Goal: Transaction & Acquisition: Purchase product/service

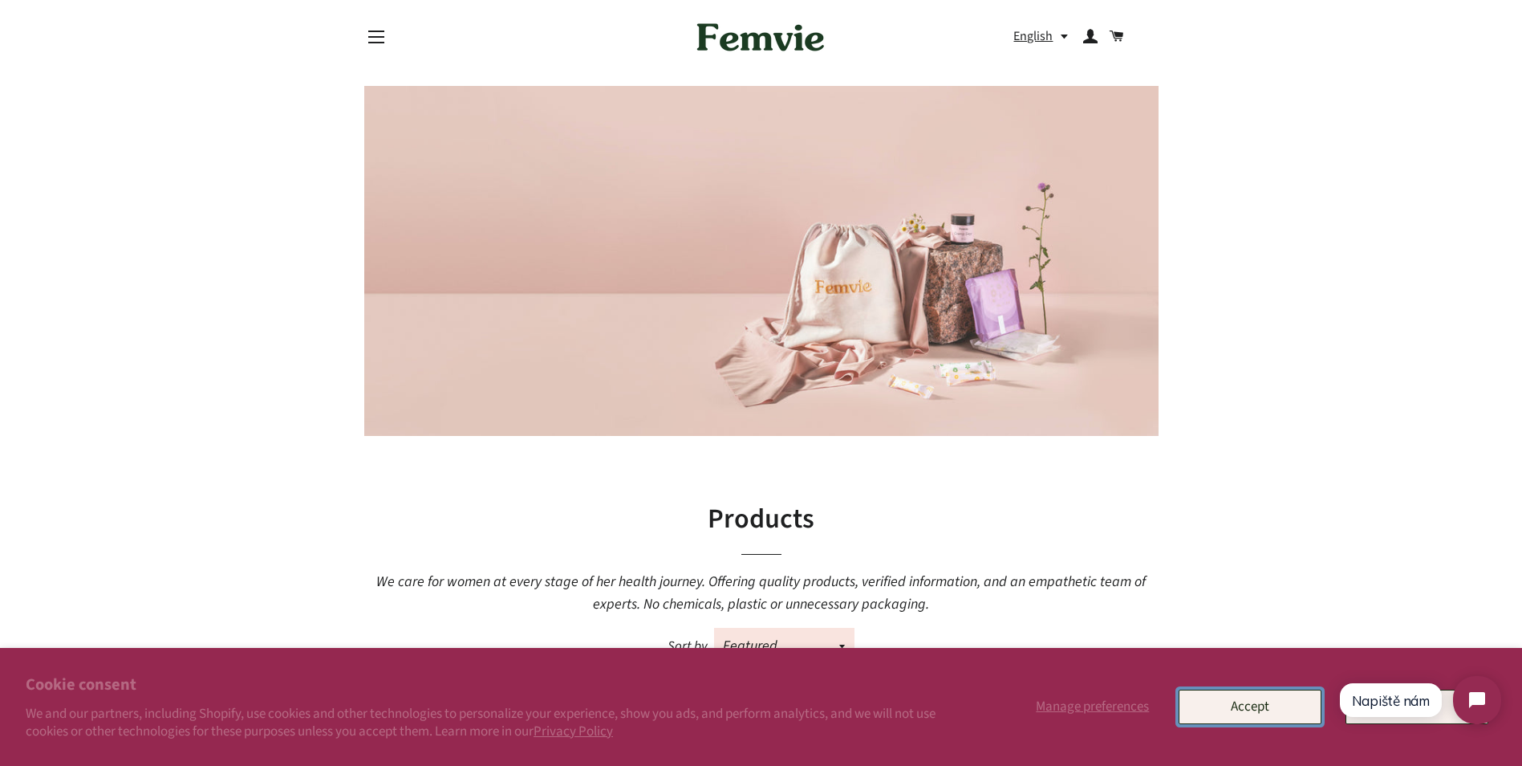
click at [1283, 709] on button "Accept" at bounding box center [1250, 706] width 143 height 34
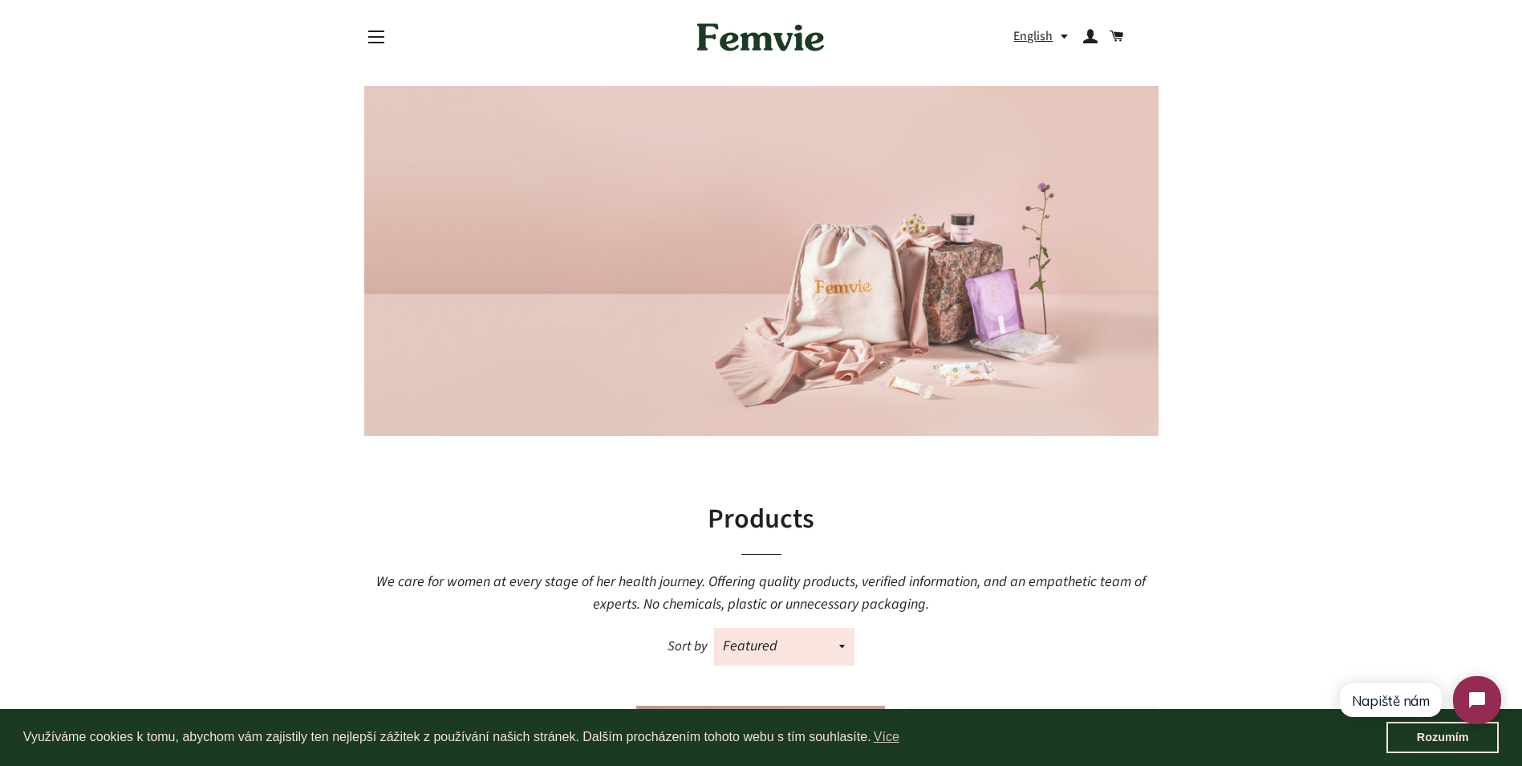
click at [1015, 31] on button "English" at bounding box center [1044, 37] width 63 height 22
click at [1050, 61] on link "čeština" at bounding box center [1047, 70] width 41 height 22
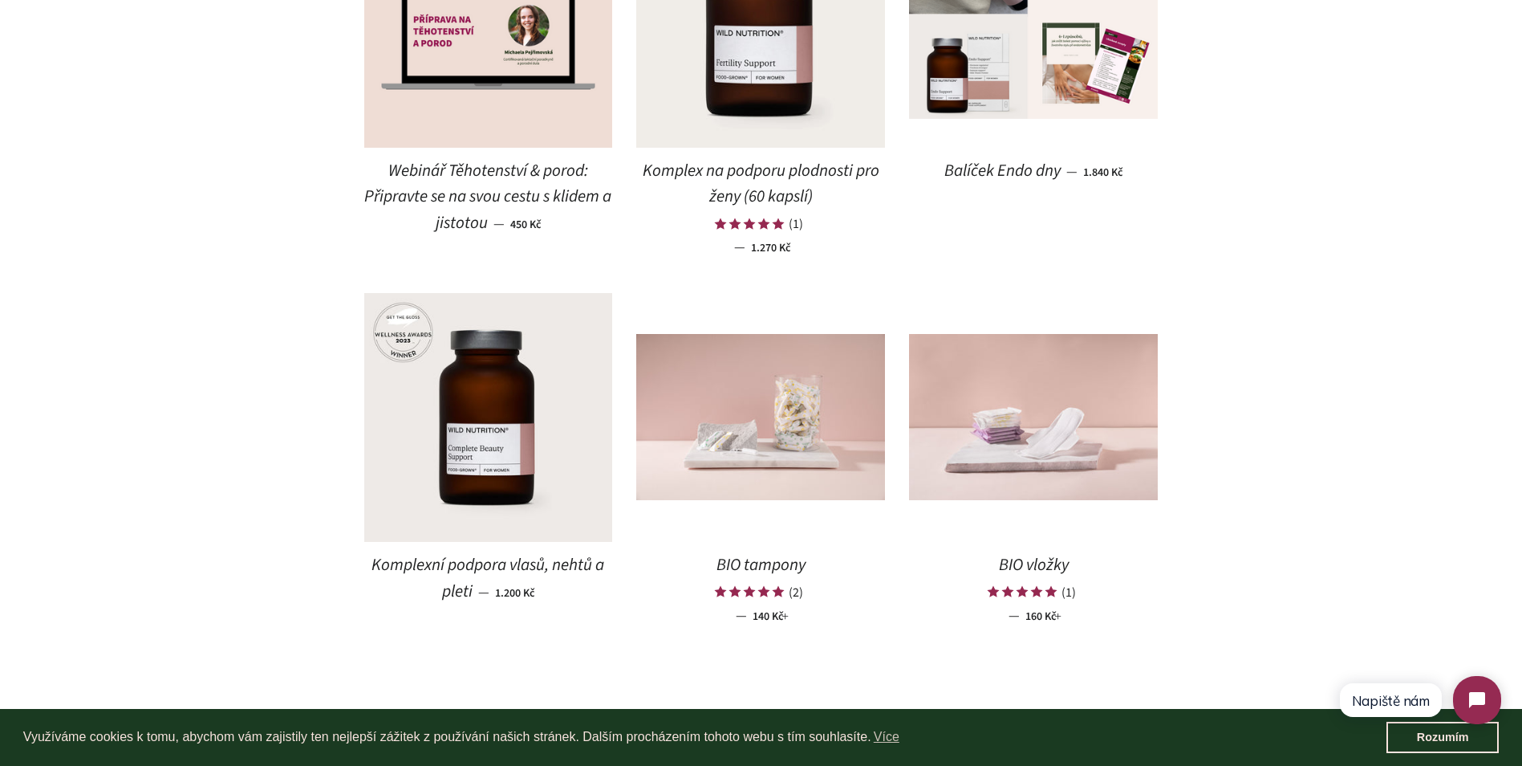
scroll to position [1765, 0]
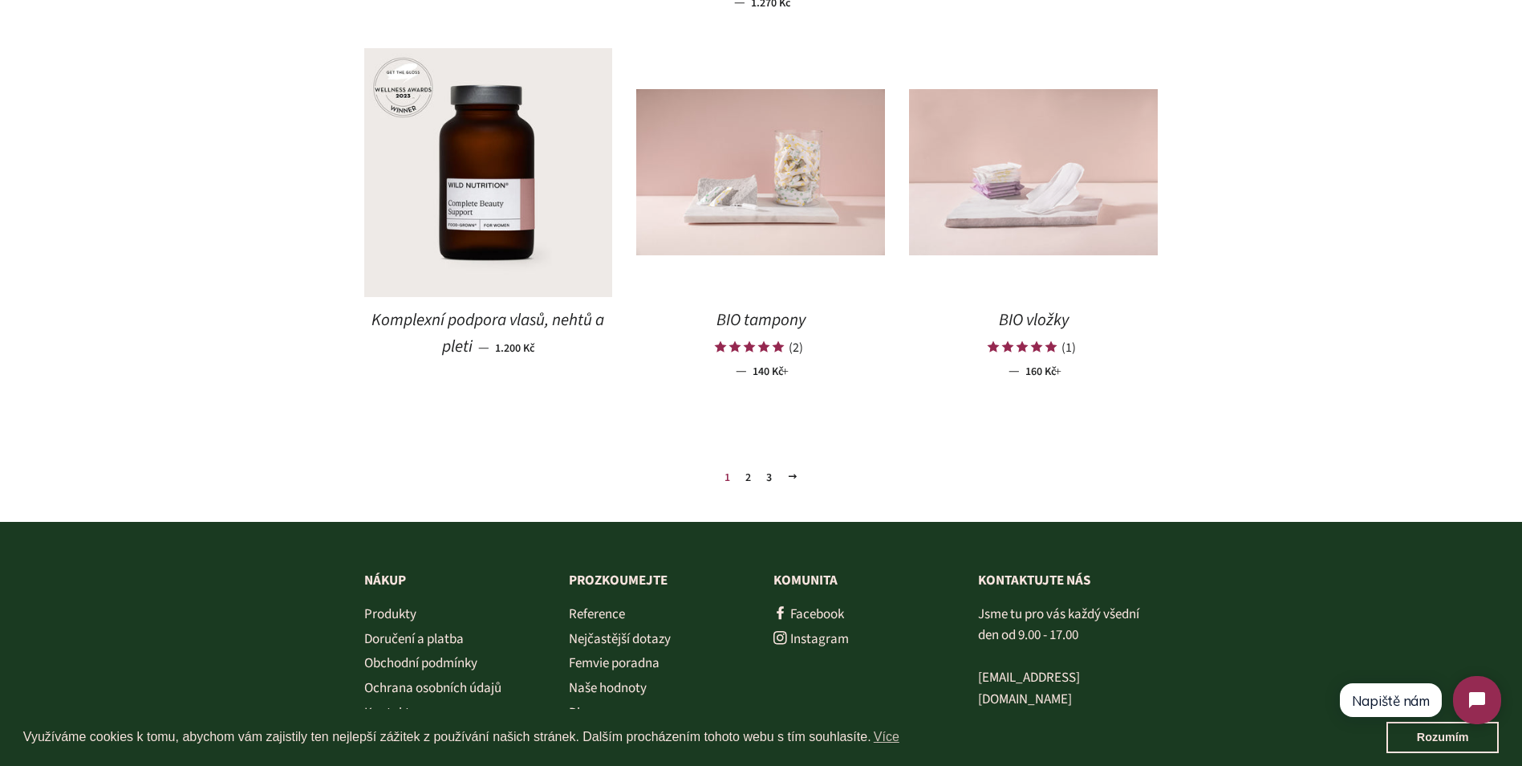
click at [1053, 245] on img at bounding box center [1033, 172] width 249 height 166
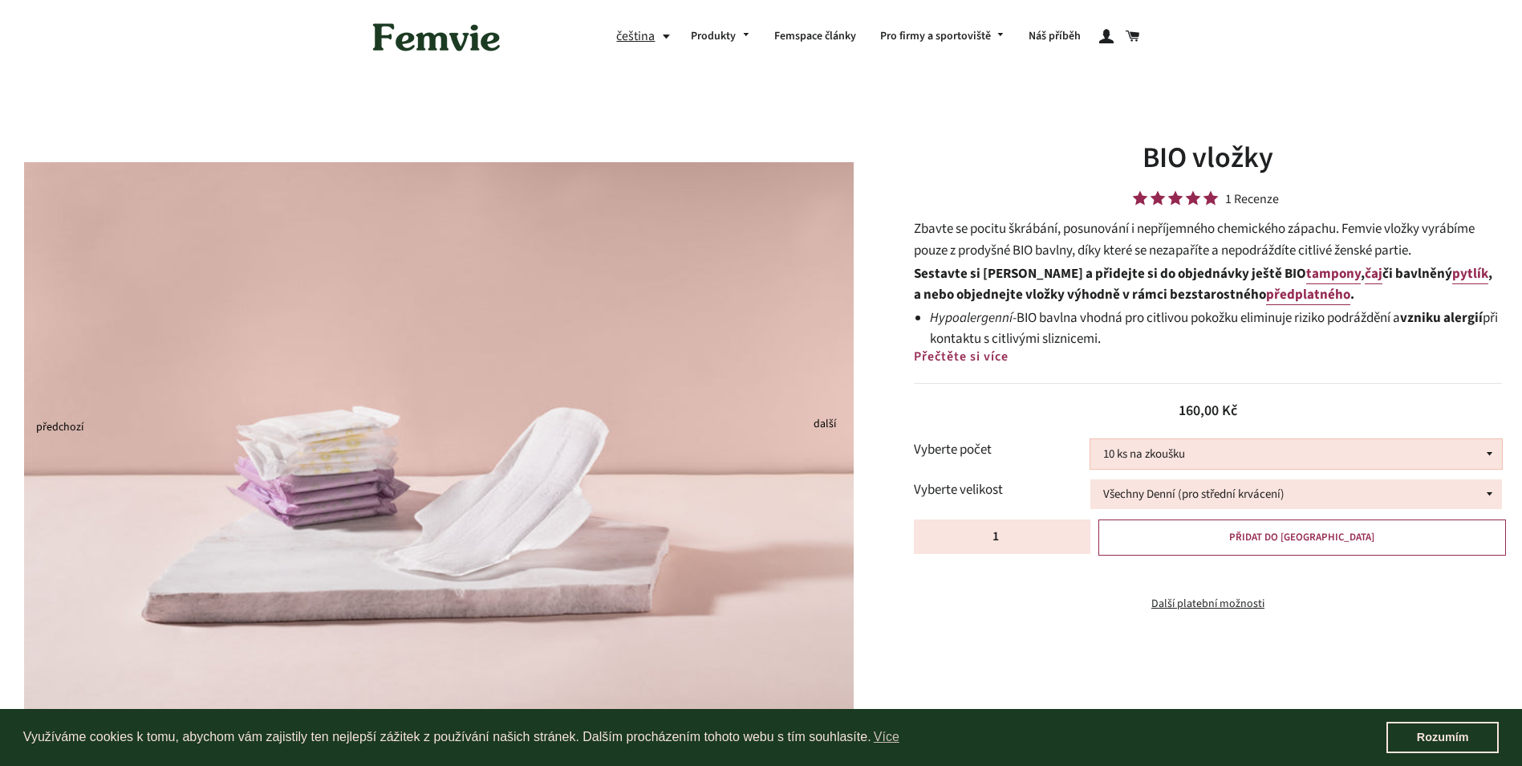
click at [1160, 445] on select "10 ks na zkoušku 30 ks 100 ks" at bounding box center [1297, 454] width 412 height 30
click at [1091, 439] on select "10 ks na zkoušku 30 ks 100 ks" at bounding box center [1297, 454] width 412 height 30
click at [1175, 499] on select "Všechny Denní (pro střední krvácení) Všechny Noční (pro silné krvácení) Půl na …" at bounding box center [1297, 494] width 412 height 30
click at [1091, 479] on select "Všechny Denní (pro střední krvácení) Všechny Noční (pro silné krvácení) Půl na …" at bounding box center [1297, 494] width 412 height 30
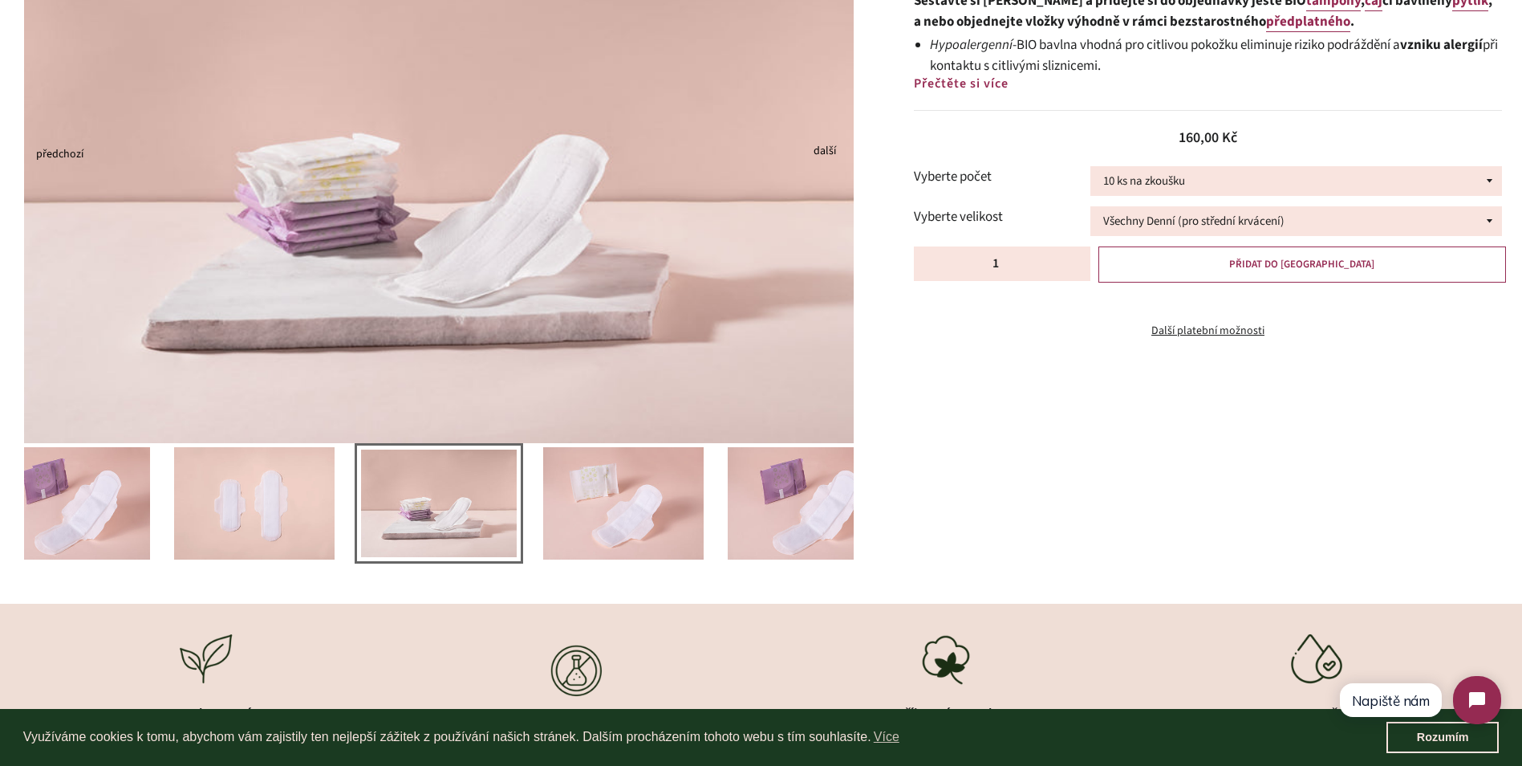
scroll to position [321, 0]
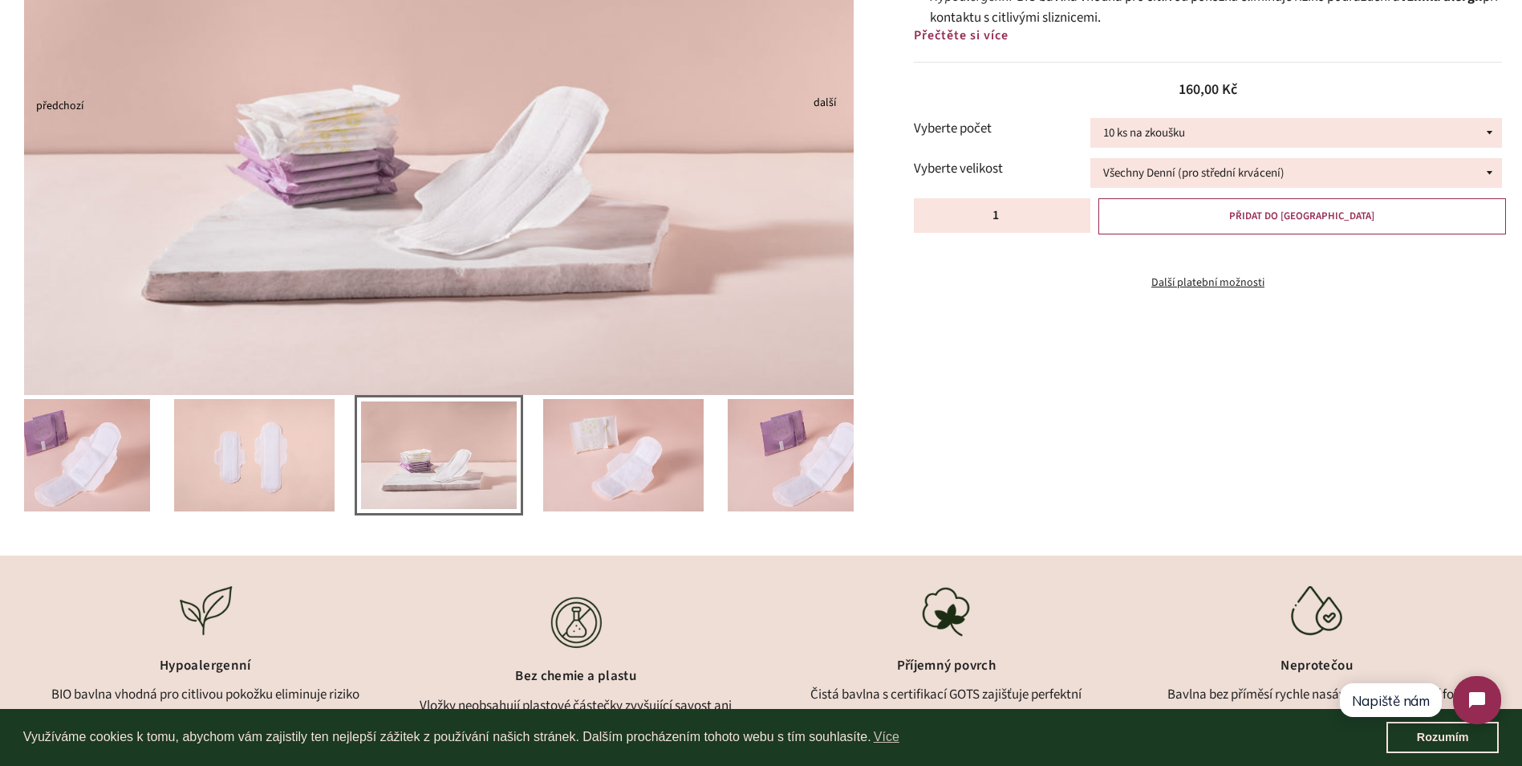
click at [838, 437] on img at bounding box center [808, 455] width 160 height 112
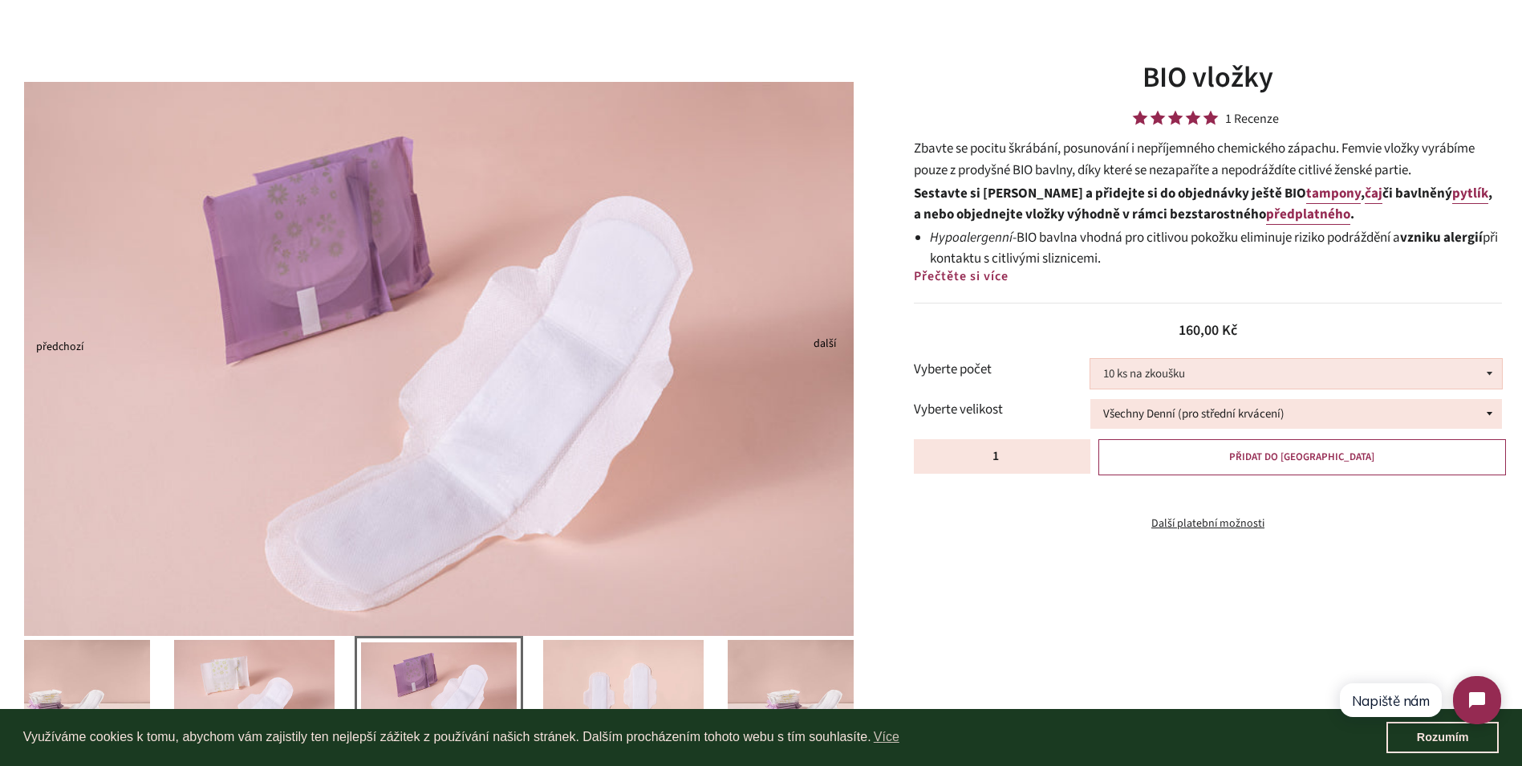
scroll to position [0, 0]
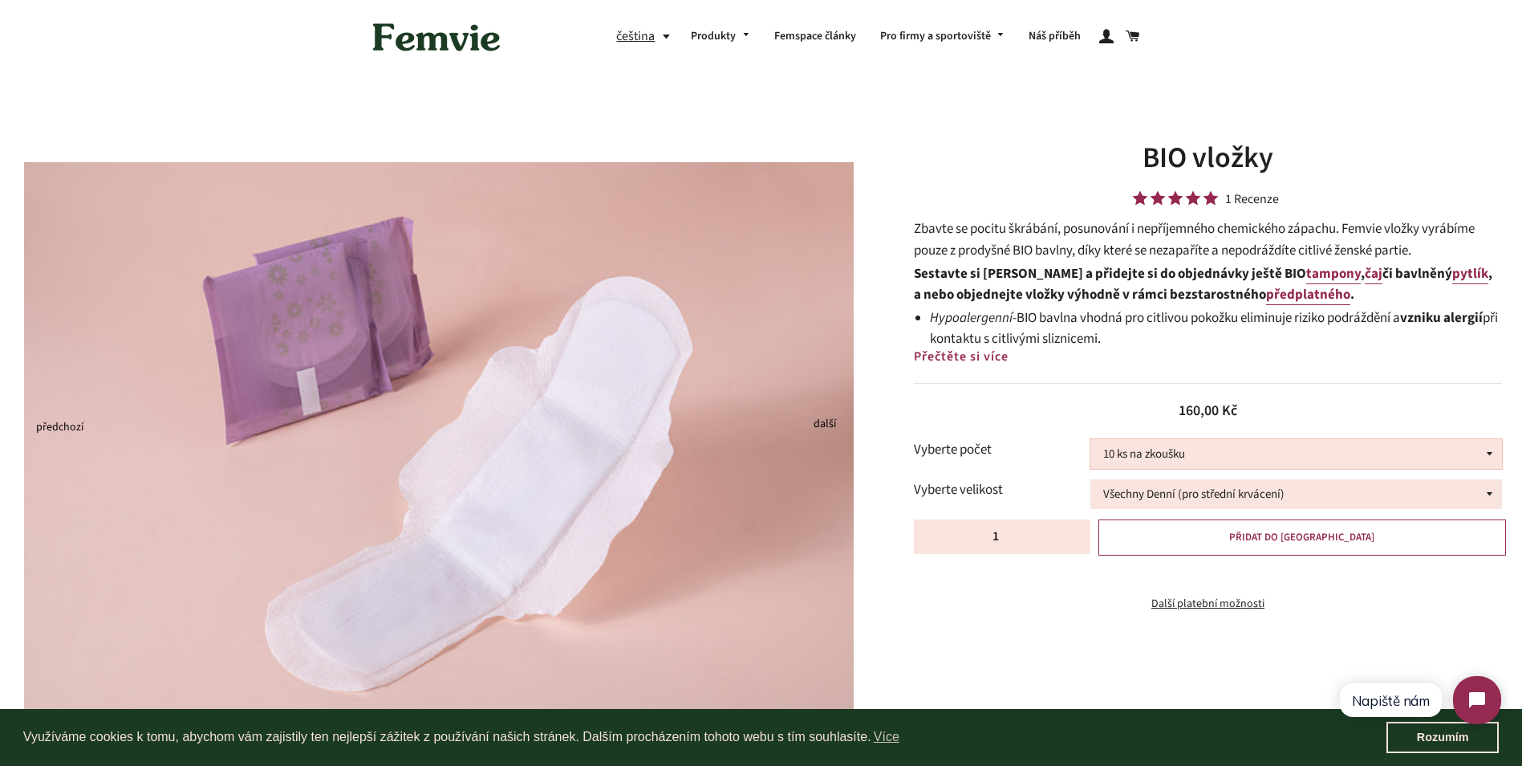
click at [1264, 449] on select "10 ks na zkoušku 30 ks 100 ks" at bounding box center [1297, 454] width 412 height 30
click at [1244, 432] on div "Běžná cena Prodejní cena 160,00 Kč Jednotková cena / za Vyberte počet 10 ks na …" at bounding box center [1208, 498] width 588 height 230
click at [1203, 505] on select "Všechny Denní (pro střední krvácení) Všechny Noční (pro silné krvácení) Půl na …" at bounding box center [1297, 494] width 412 height 30
select select "Půl na půl"
click at [1091, 479] on select "Všechny Denní (pro střední krvácení) Všechny Noční (pro silné krvácení) Půl na …" at bounding box center [1297, 494] width 412 height 30
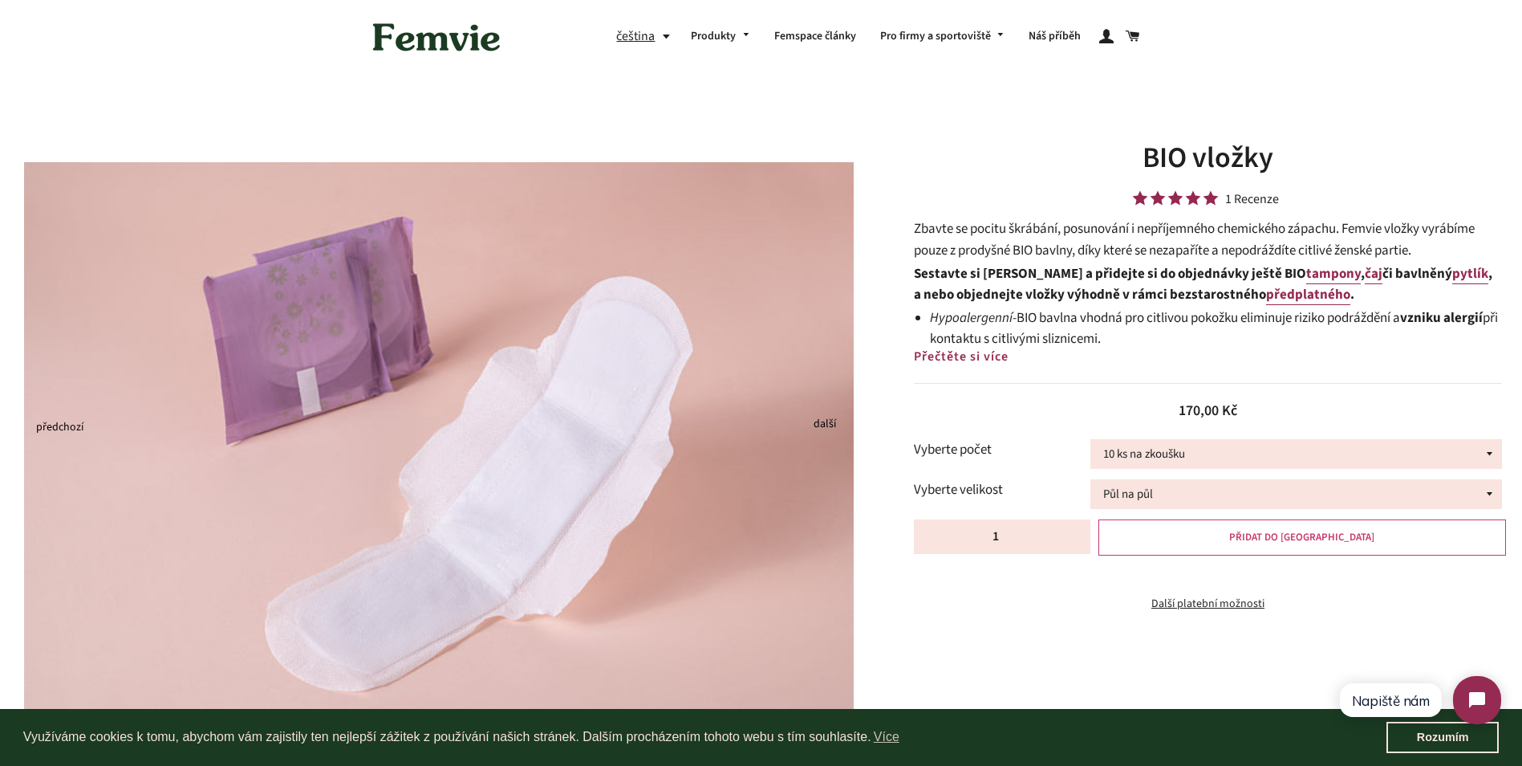
click at [1277, 540] on span "PŘIDAT DO KOŠÍKU" at bounding box center [1301, 537] width 145 height 14
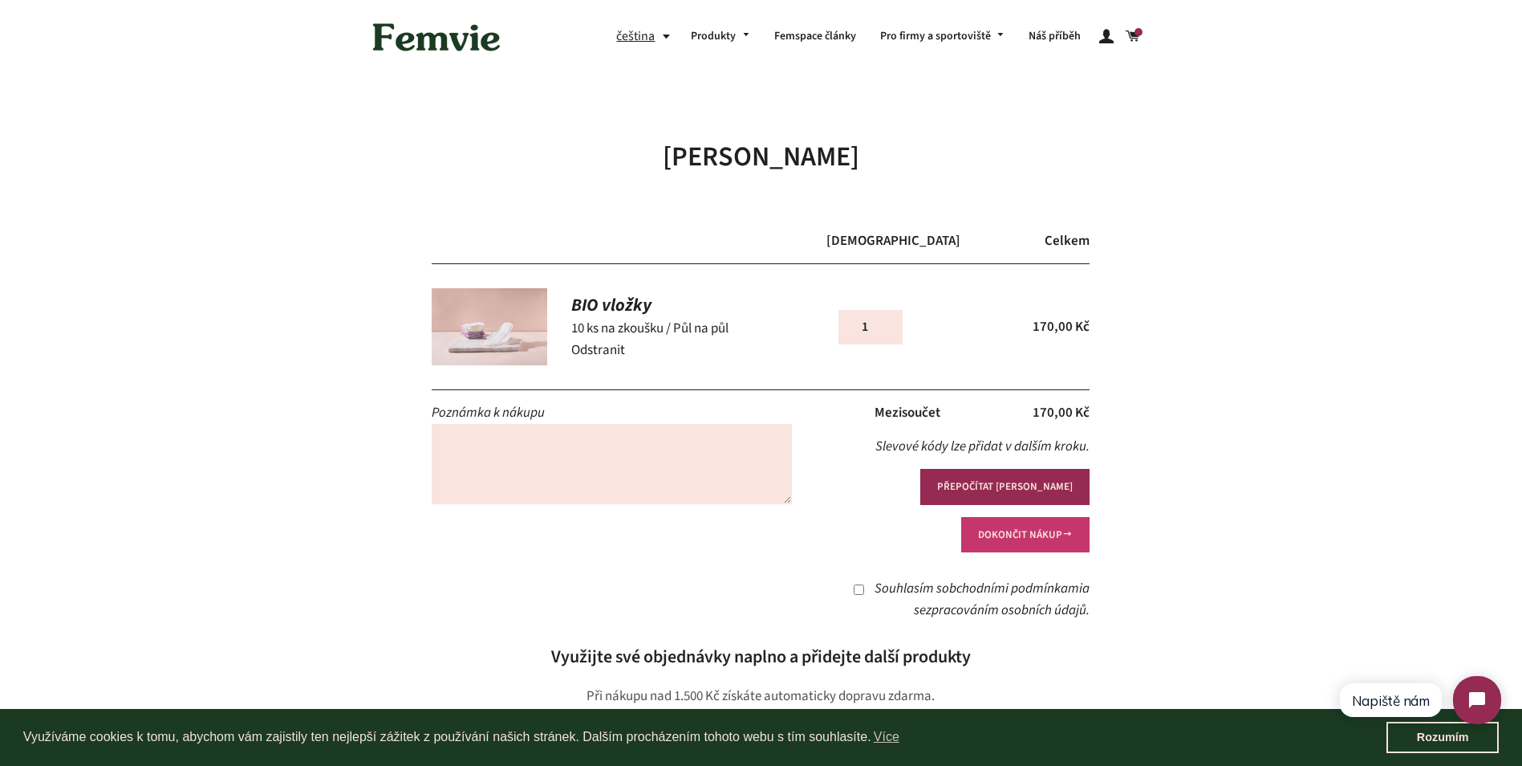
click at [1054, 517] on button "DOKONČIT NÁKUP" at bounding box center [1025, 534] width 128 height 35
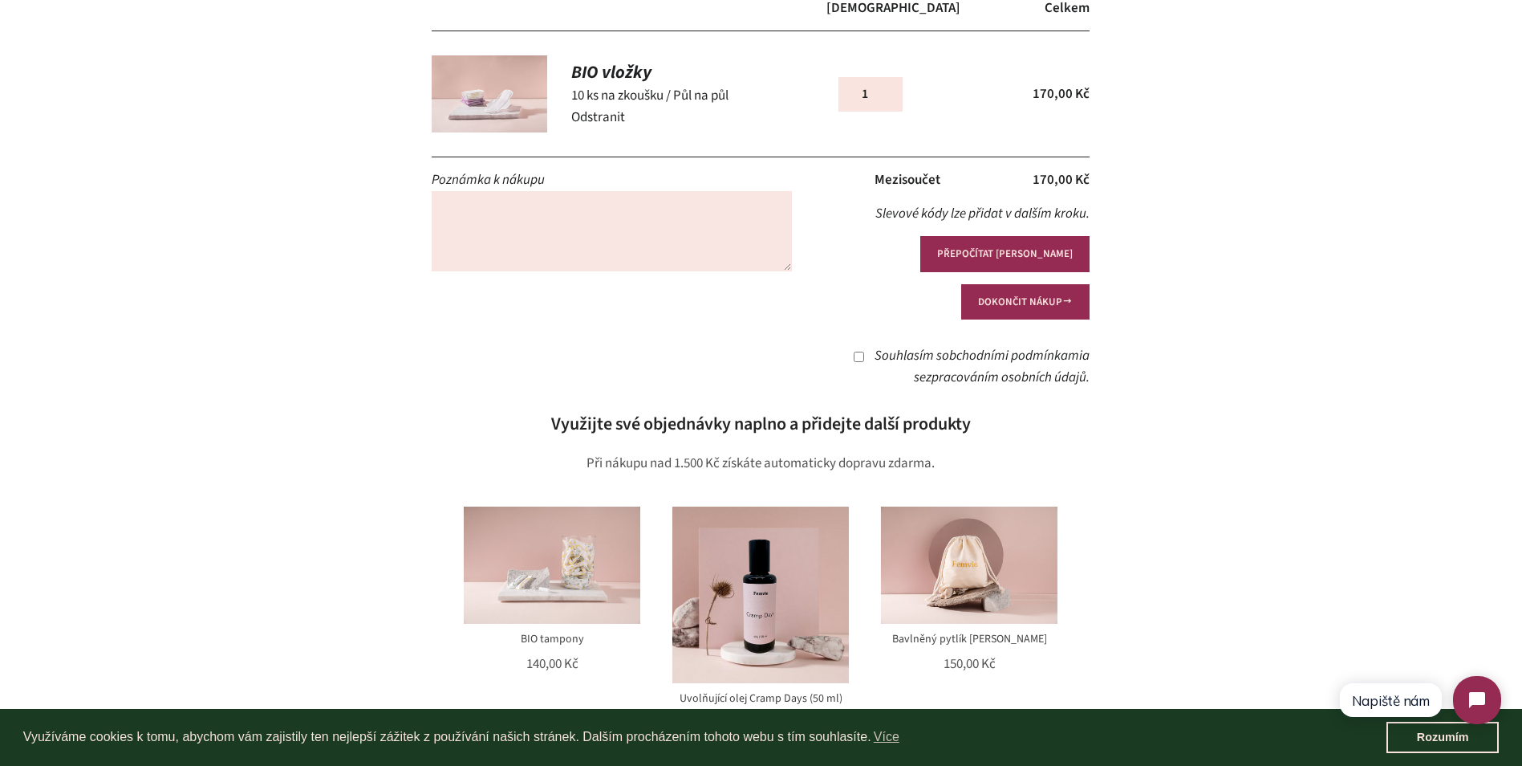
scroll to position [152, 0]
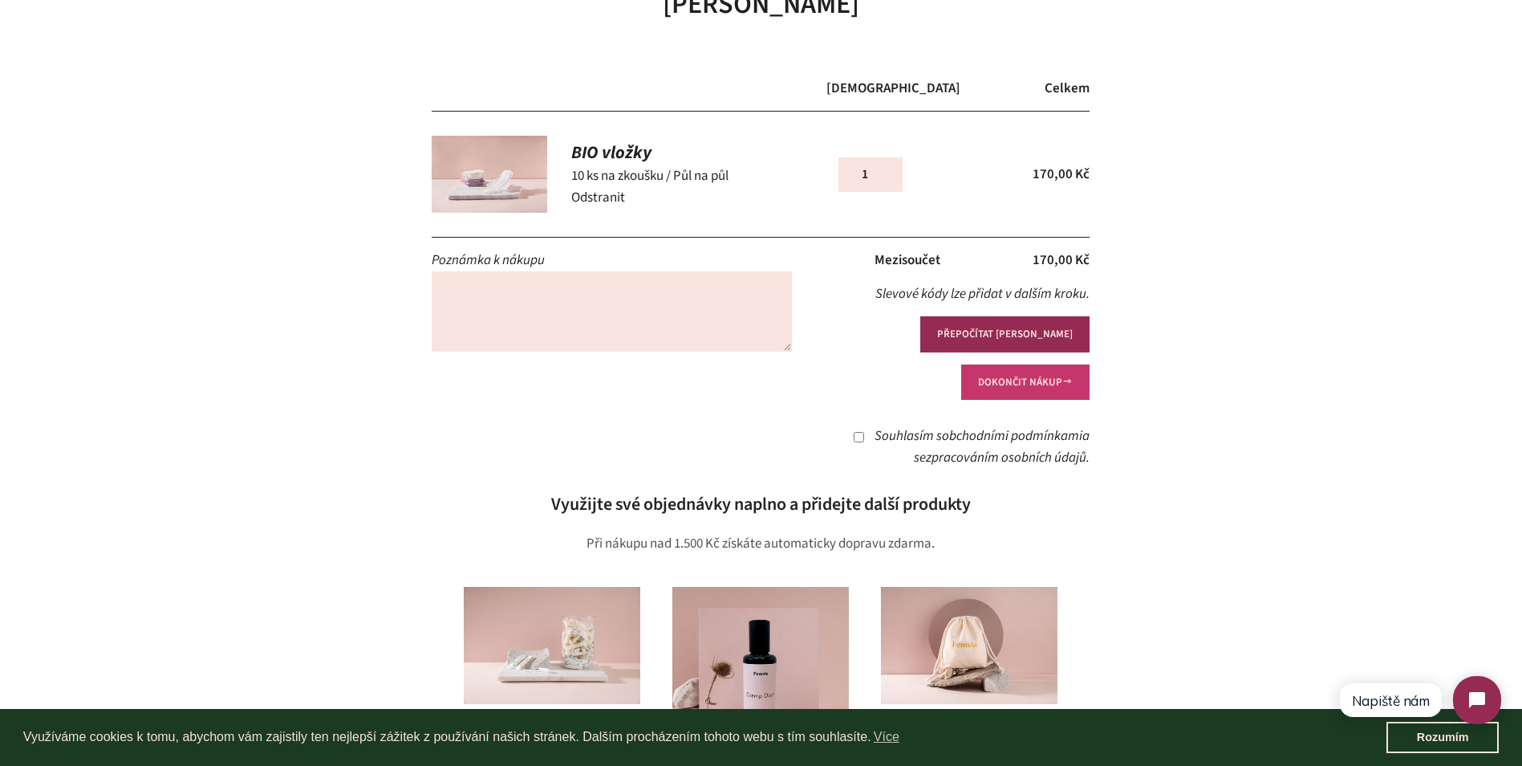
click at [1041, 364] on button "DOKONČIT NÁKUP" at bounding box center [1025, 381] width 128 height 35
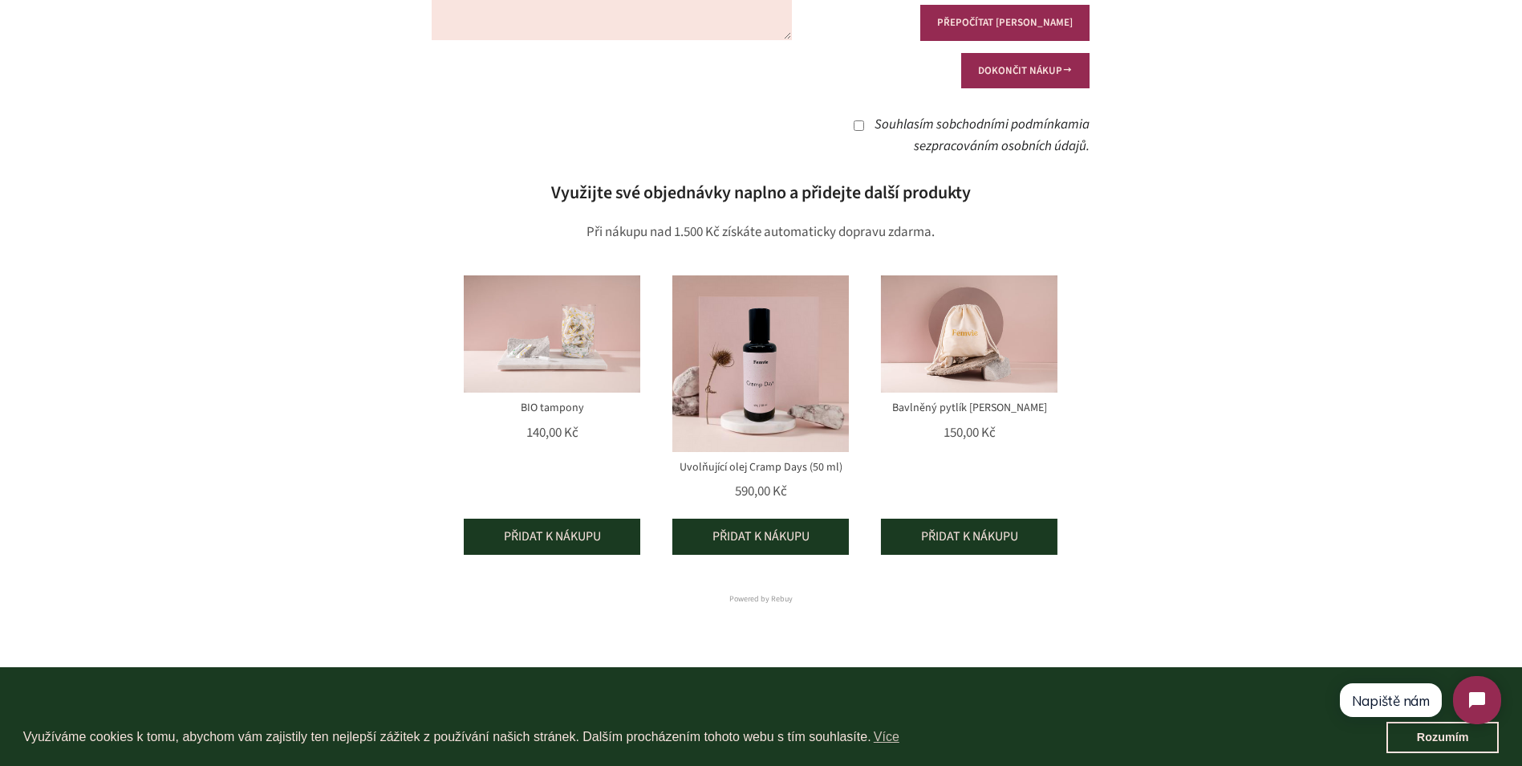
scroll to position [313, 0]
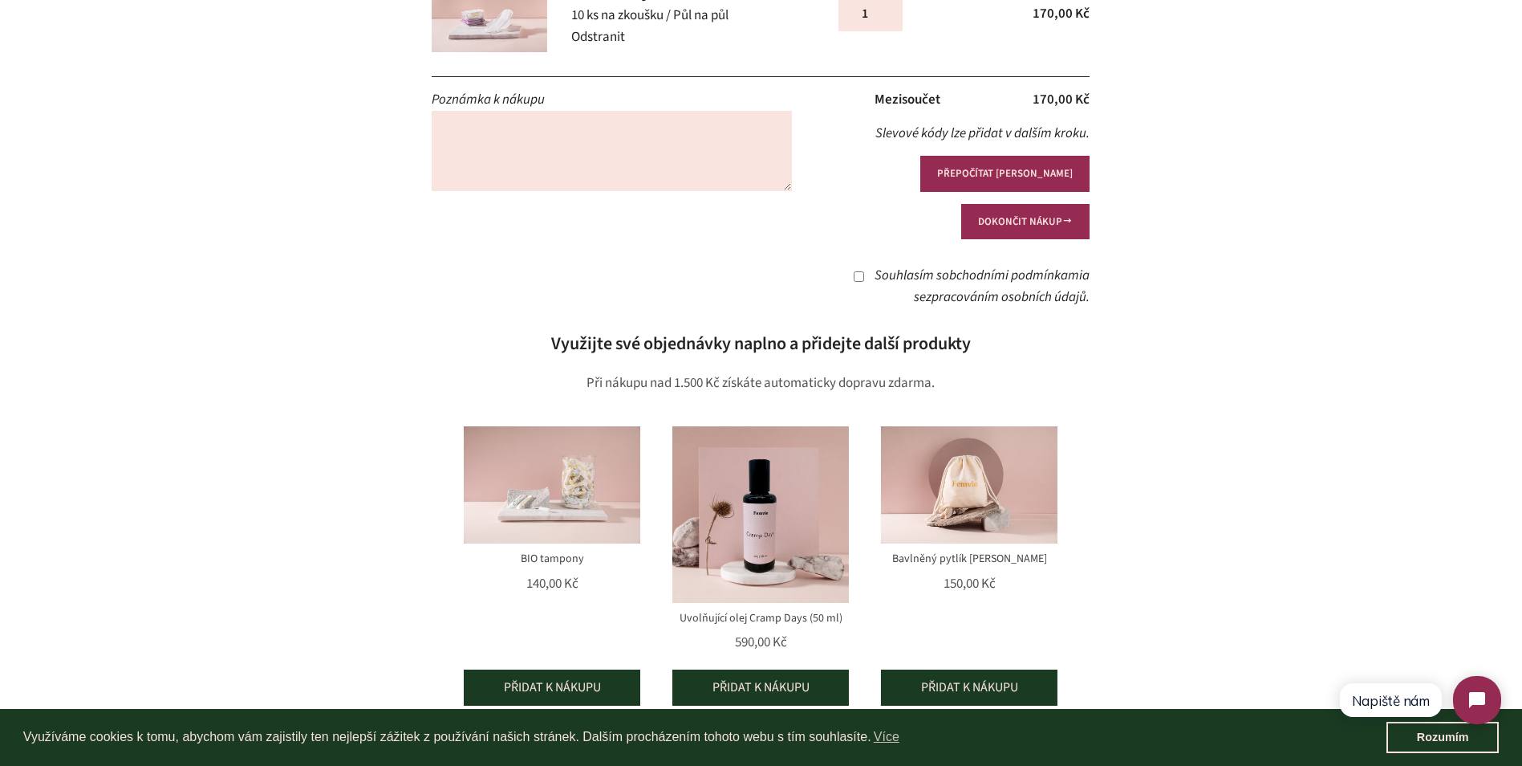
click at [854, 271] on input "[PERSON_NAME] s obchodními podmínkami a se zpracováním osobních údajů ." at bounding box center [859, 276] width 10 height 10
checkbox input "true"
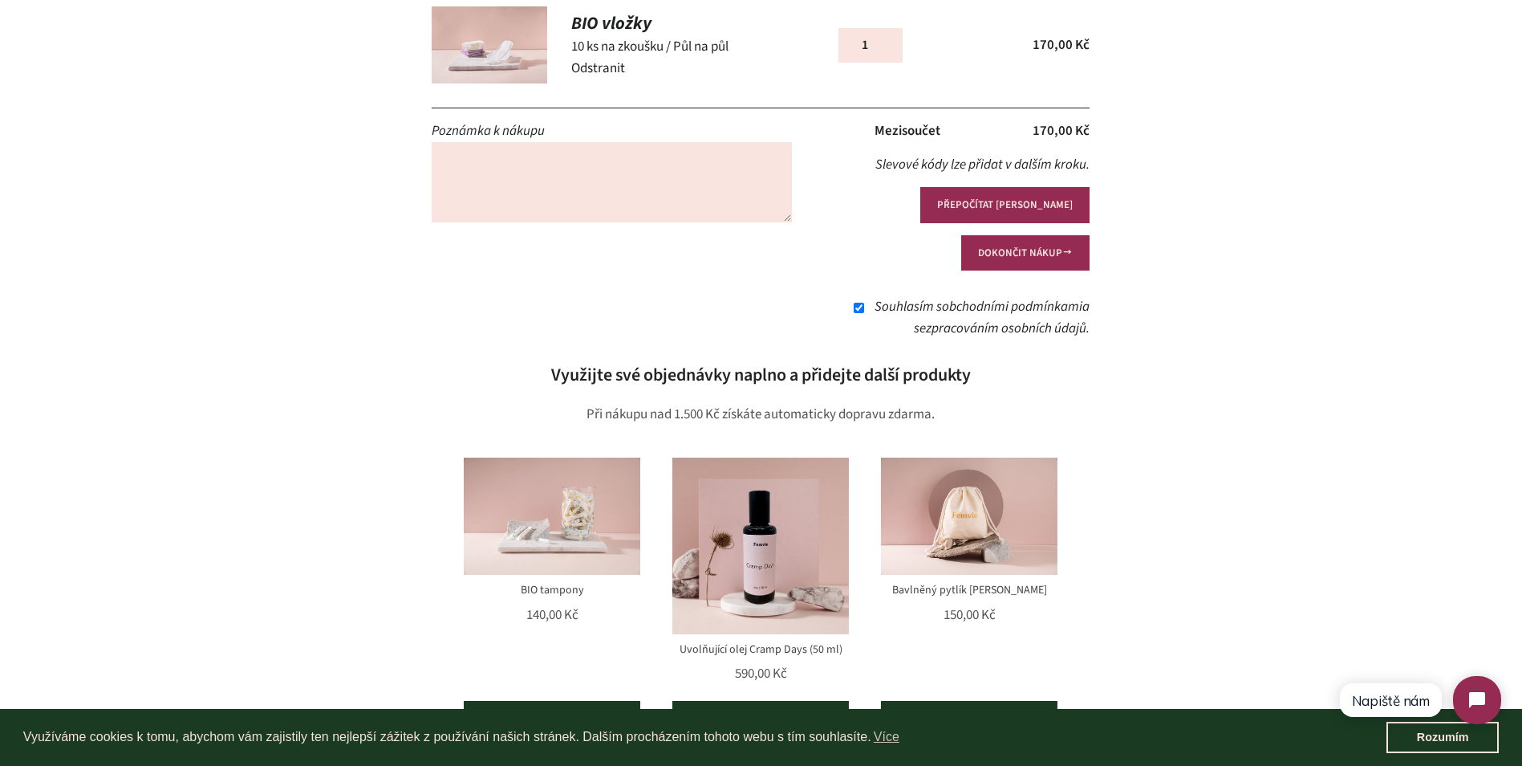
scroll to position [0, 0]
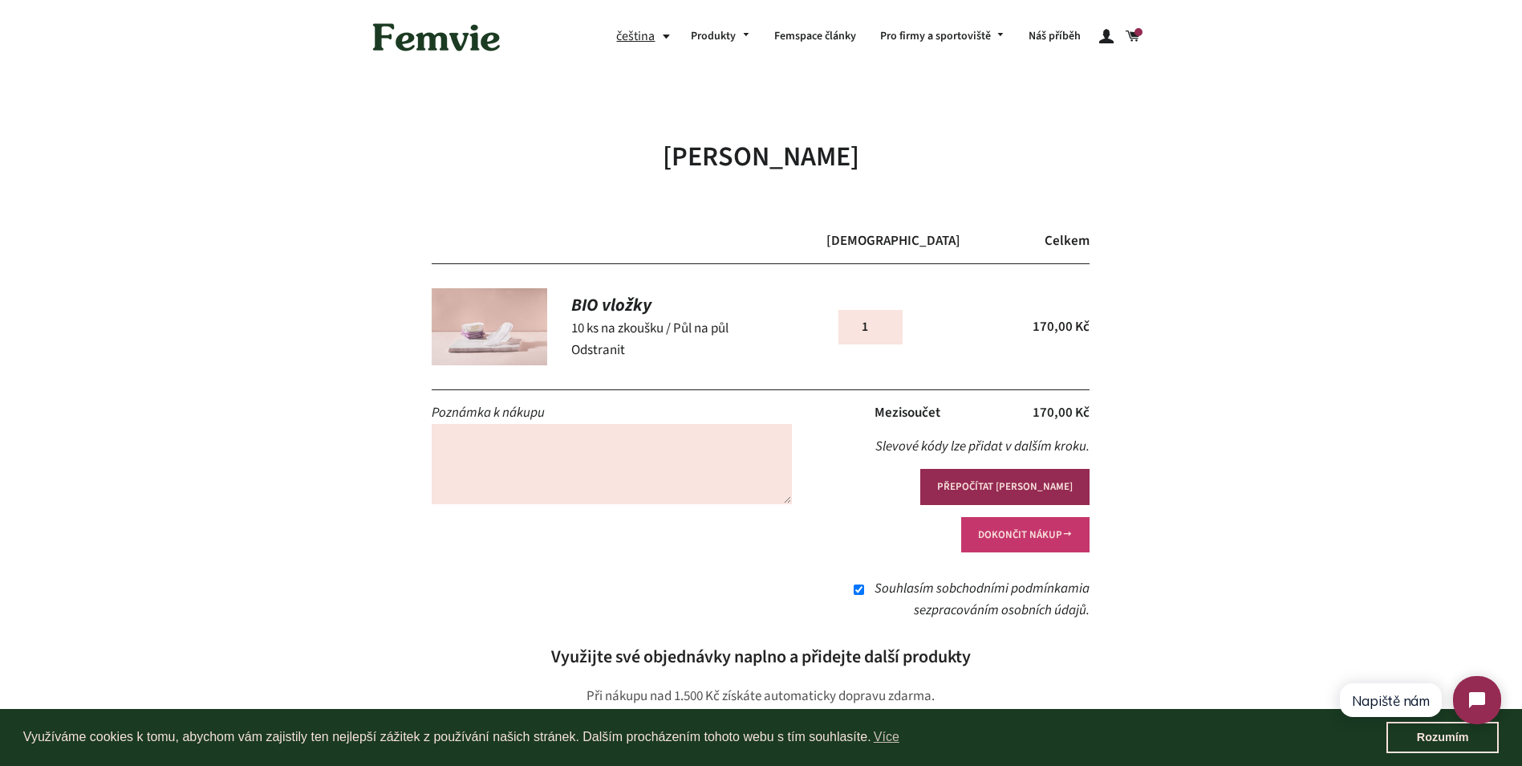
click at [1024, 517] on button "DOKONČIT NÁKUP" at bounding box center [1025, 534] width 128 height 35
